Goal: Information Seeking & Learning: Get advice/opinions

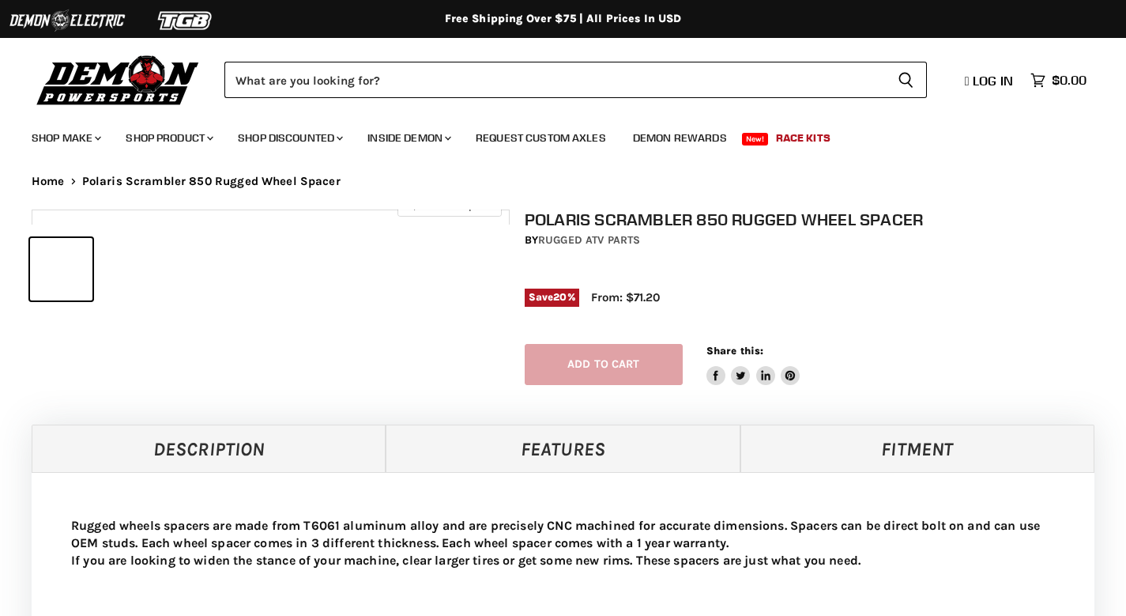
select select "******"
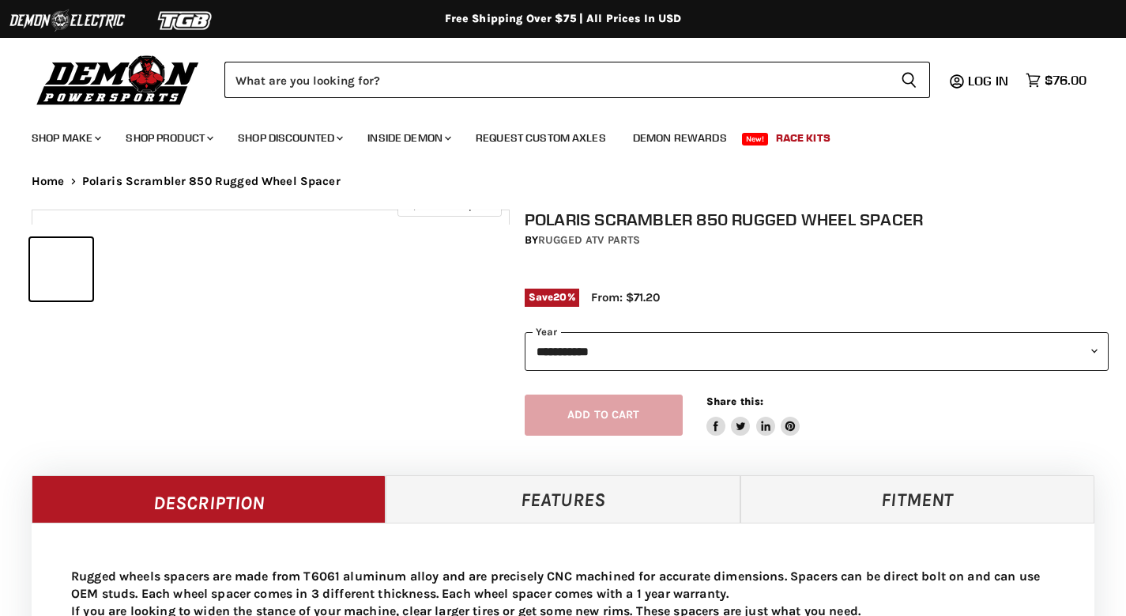
select select "******"
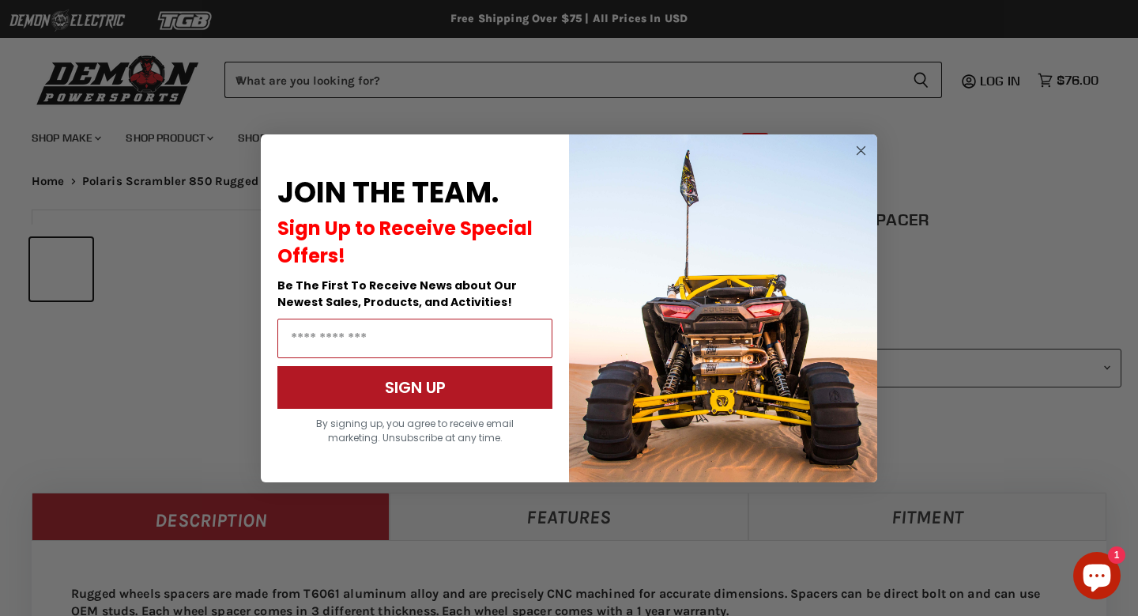
scroll to position [616, 0]
